Goal: Task Accomplishment & Management: Complete application form

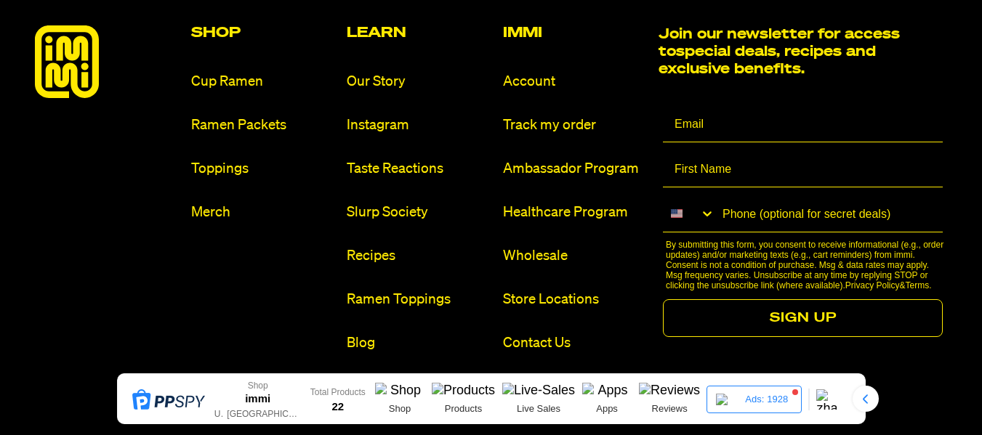
scroll to position [8647, 0]
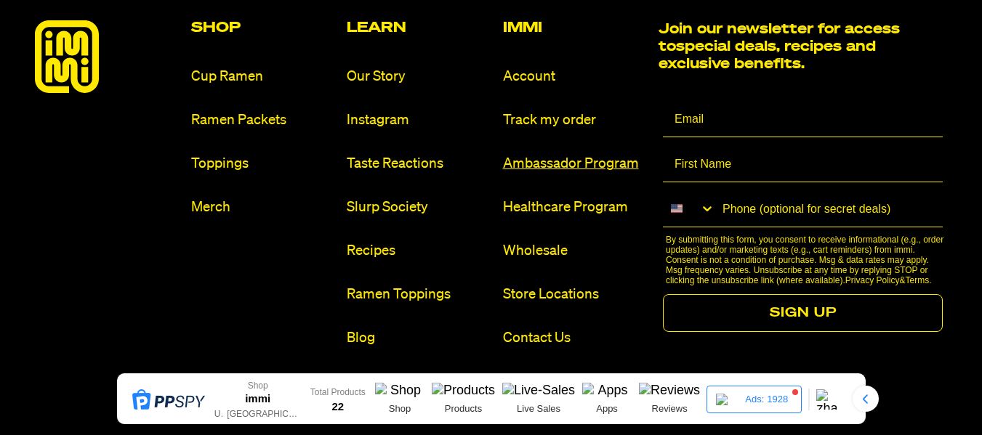
click at [587, 154] on link "Ambassador Program" at bounding box center [575, 164] width 145 height 20
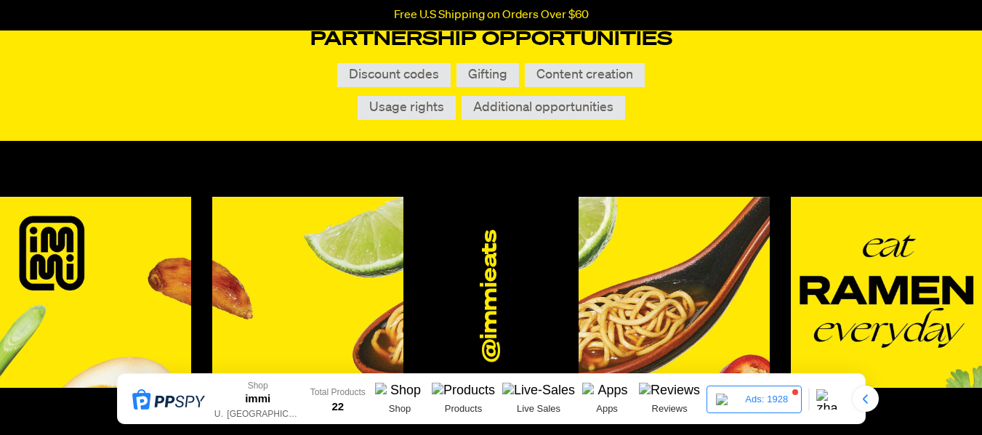
scroll to position [630, 0]
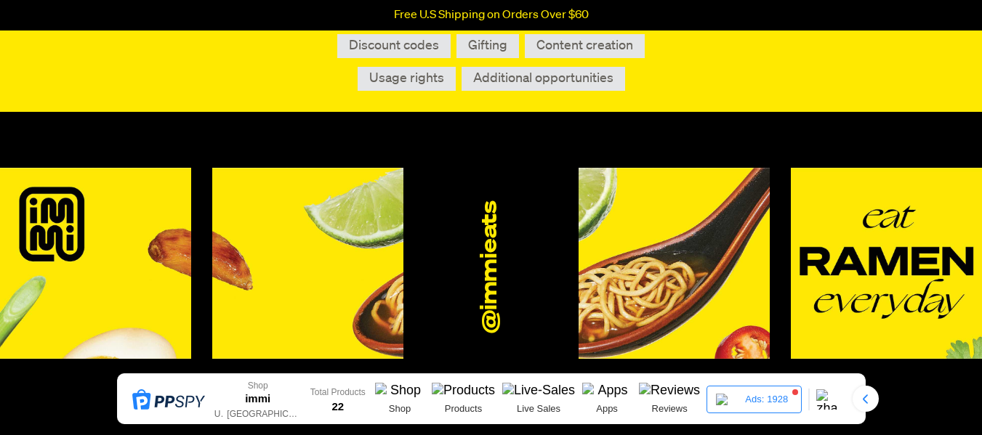
click at [491, 47] on li "Gifting" at bounding box center [488, 46] width 63 height 24
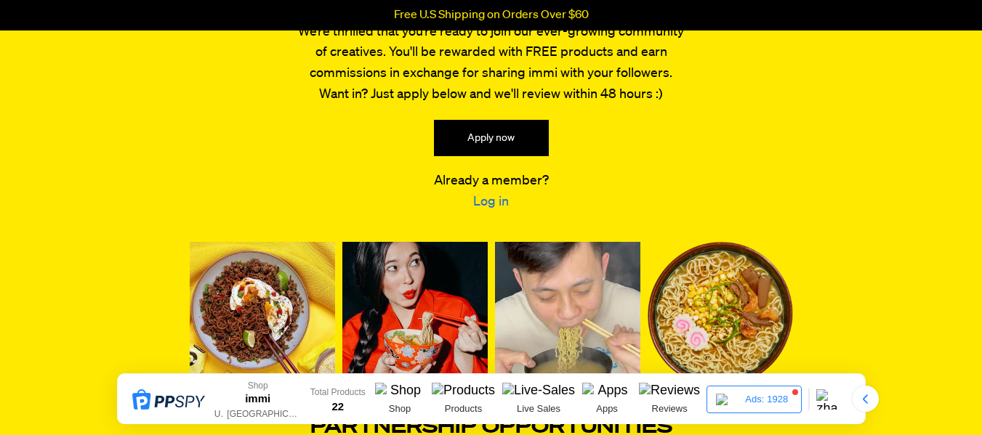
scroll to position [184, 0]
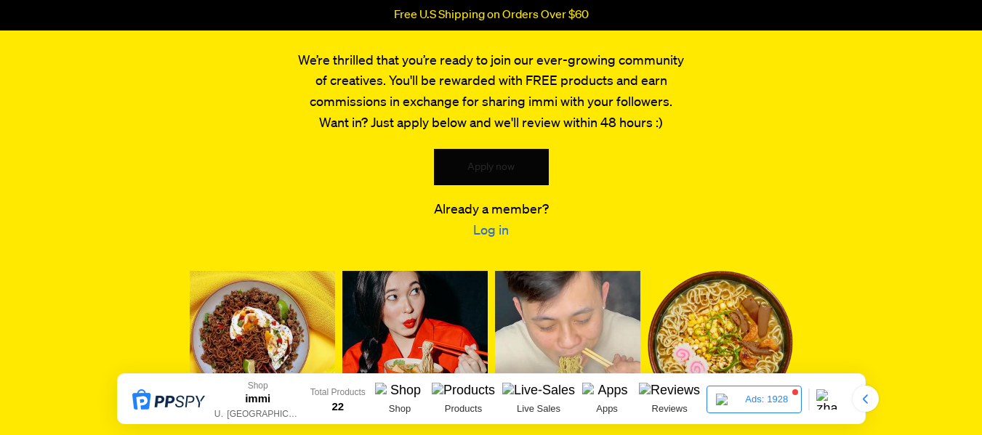
click at [515, 163] on link "Apply now" at bounding box center [491, 167] width 115 height 36
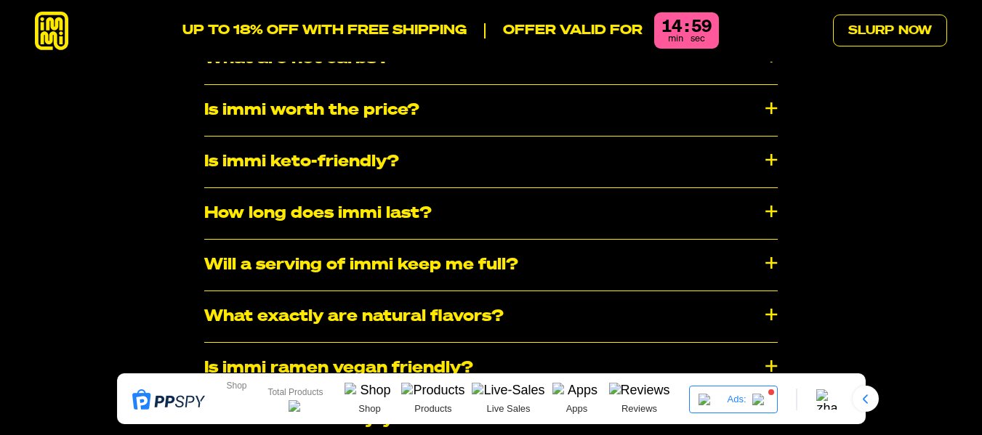
scroll to position [8647, 0]
